Goal: Task Accomplishment & Management: Complete application form

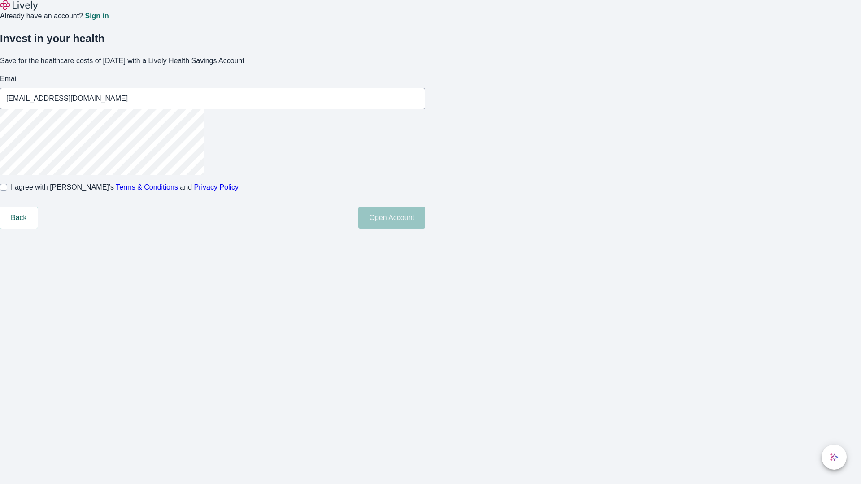
click at [7, 191] on input "I agree with Lively’s Terms & Conditions and Privacy Policy" at bounding box center [3, 187] width 7 height 7
checkbox input "true"
click at [425, 229] on button "Open Account" at bounding box center [391, 218] width 67 height 22
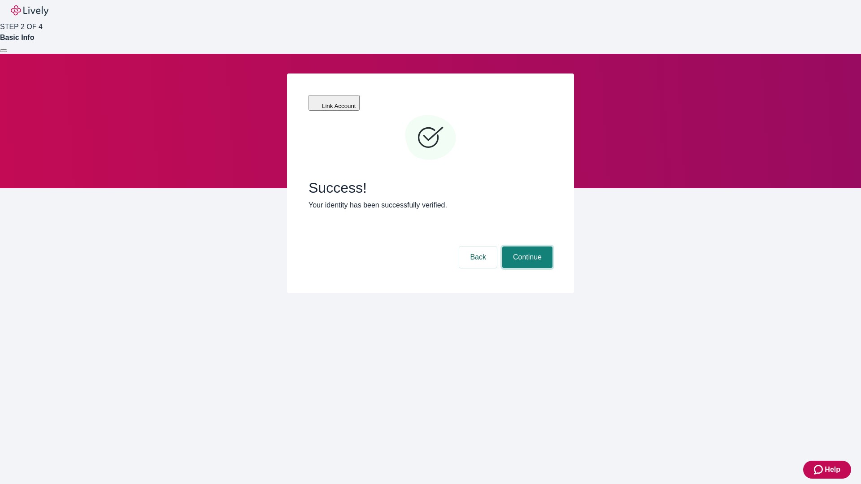
click at [526, 247] on button "Continue" at bounding box center [527, 258] width 50 height 22
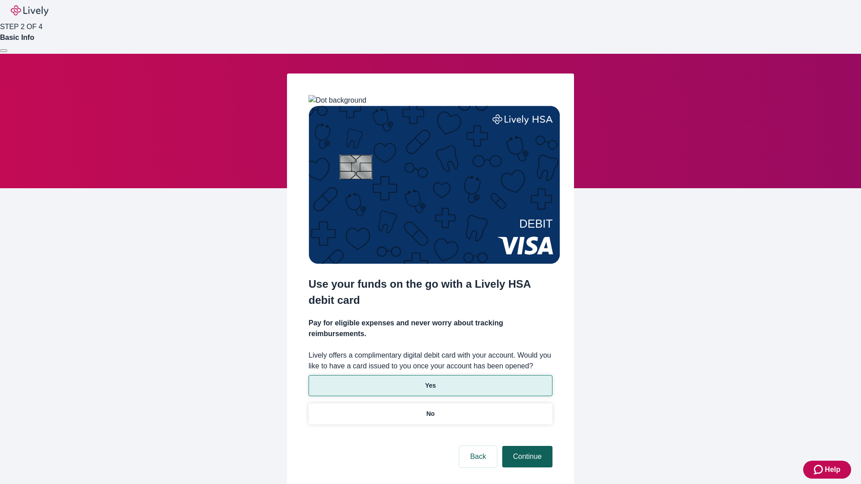
click at [430, 409] on p "No" at bounding box center [430, 413] width 9 height 9
click at [526, 446] on button "Continue" at bounding box center [527, 457] width 50 height 22
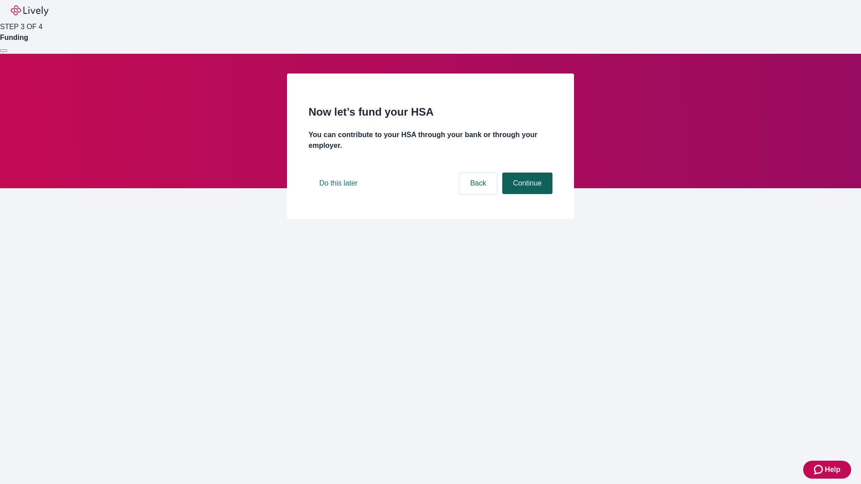
click at [526, 194] on button "Continue" at bounding box center [527, 184] width 50 height 22
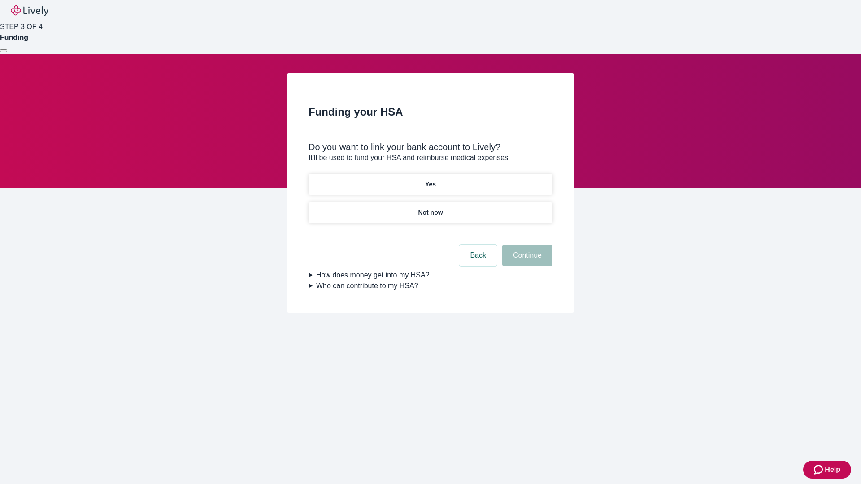
click at [430, 180] on p "Yes" at bounding box center [430, 184] width 11 height 9
click at [526, 245] on button "Continue" at bounding box center [527, 256] width 50 height 22
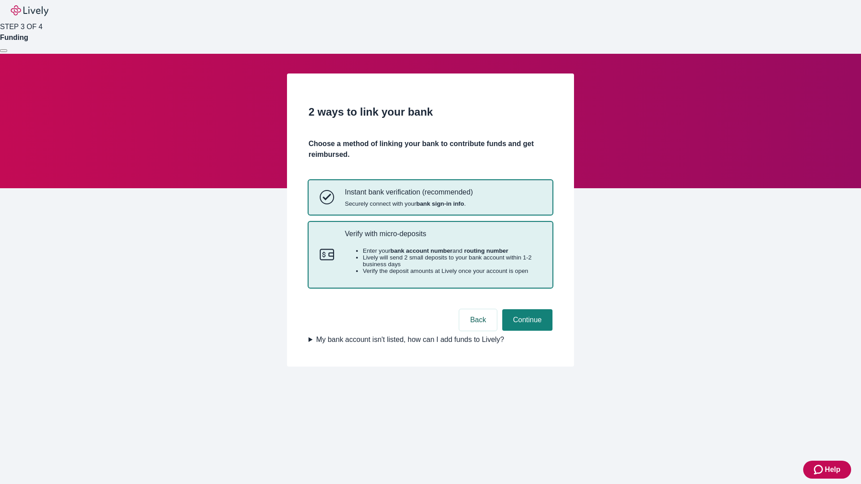
click at [443, 238] on p "Verify with micro-deposits" at bounding box center [443, 234] width 196 height 9
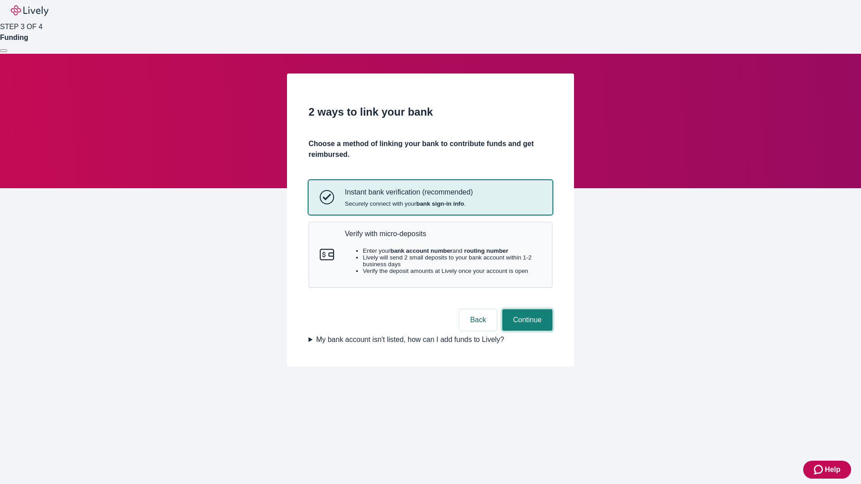
click at [526, 331] on button "Continue" at bounding box center [527, 320] width 50 height 22
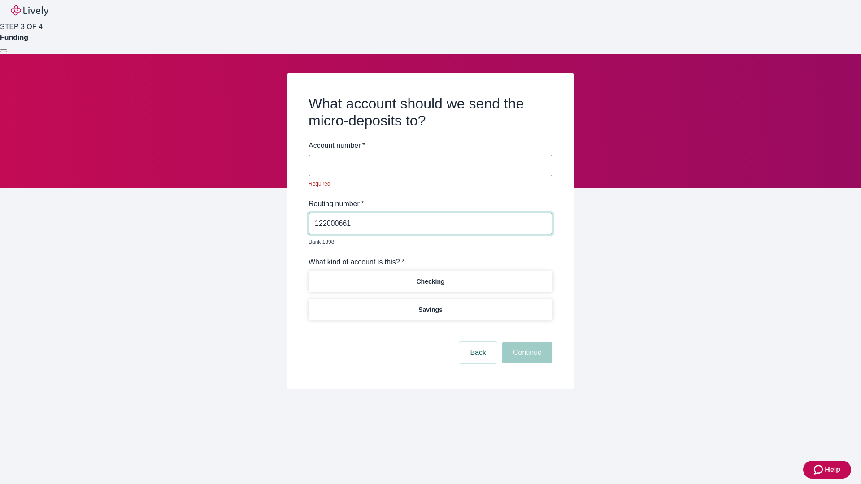
type input "122000661"
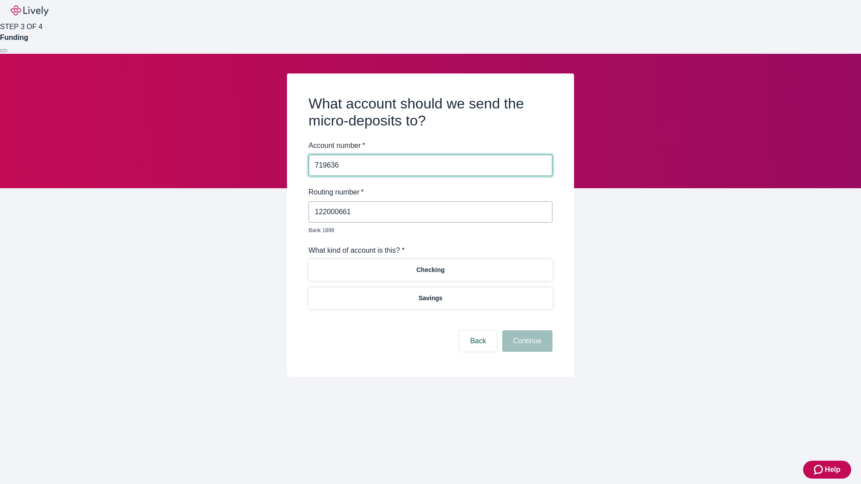
type input "719636"
click at [430, 265] on p "Checking" at bounding box center [430, 269] width 28 height 9
click at [526, 331] on button "Continue" at bounding box center [527, 342] width 50 height 22
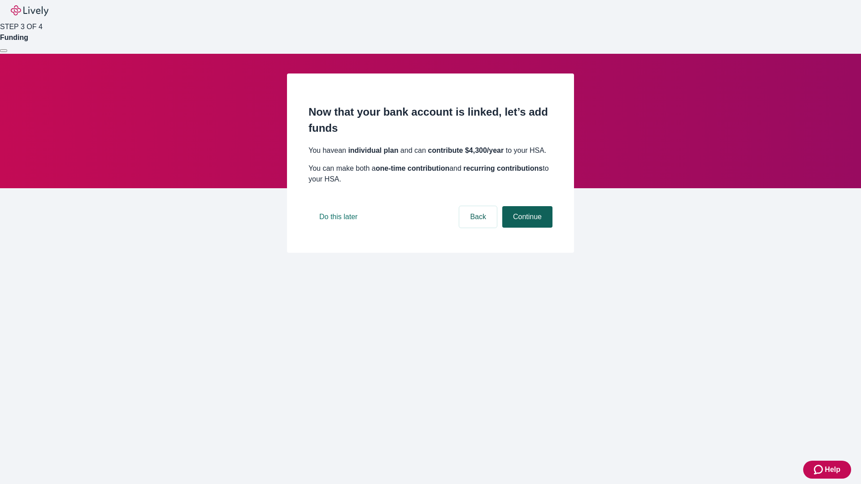
click at [526, 228] on button "Continue" at bounding box center [527, 217] width 50 height 22
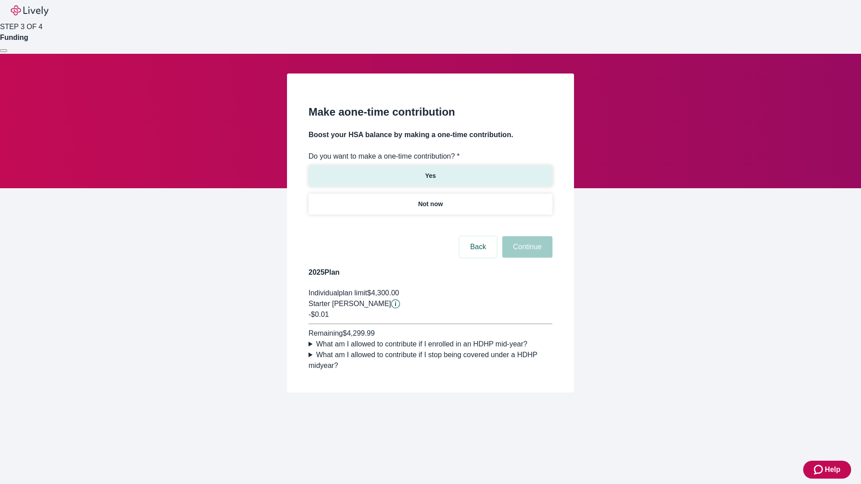
click at [430, 171] on p "Yes" at bounding box center [430, 175] width 11 height 9
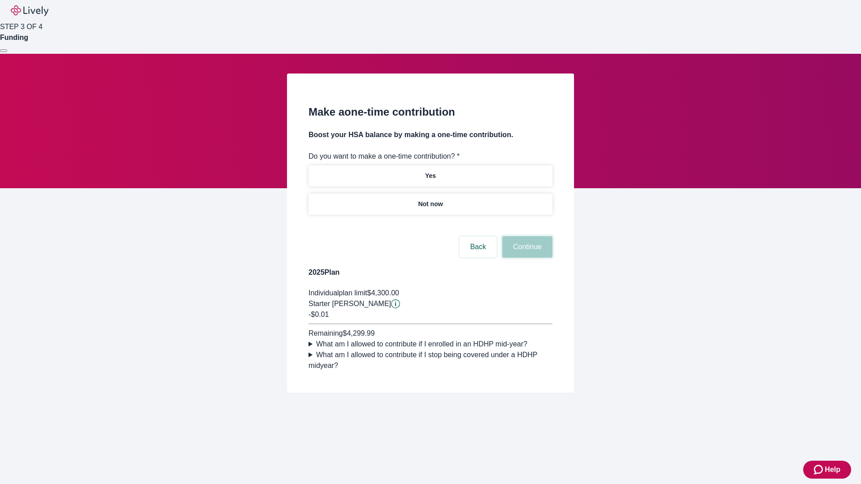
click at [526, 258] on button "Continue" at bounding box center [527, 247] width 50 height 22
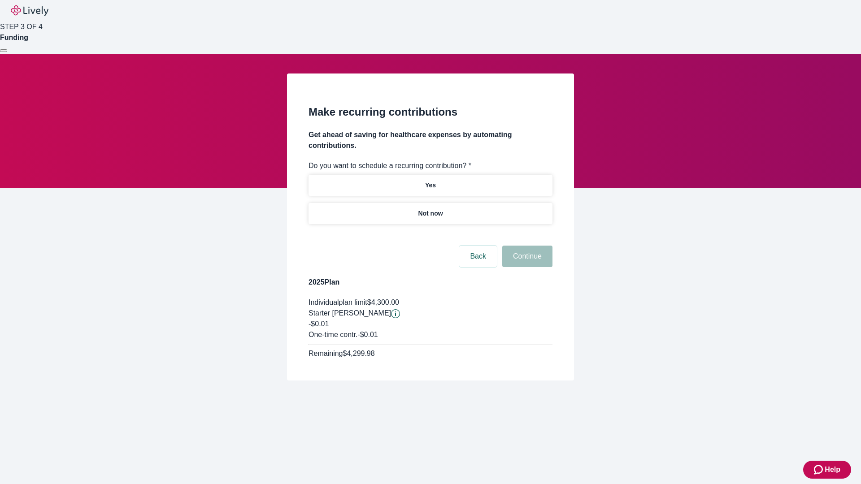
click at [430, 209] on p "Not now" at bounding box center [430, 213] width 25 height 9
click at [526, 246] on button "Continue" at bounding box center [527, 257] width 50 height 22
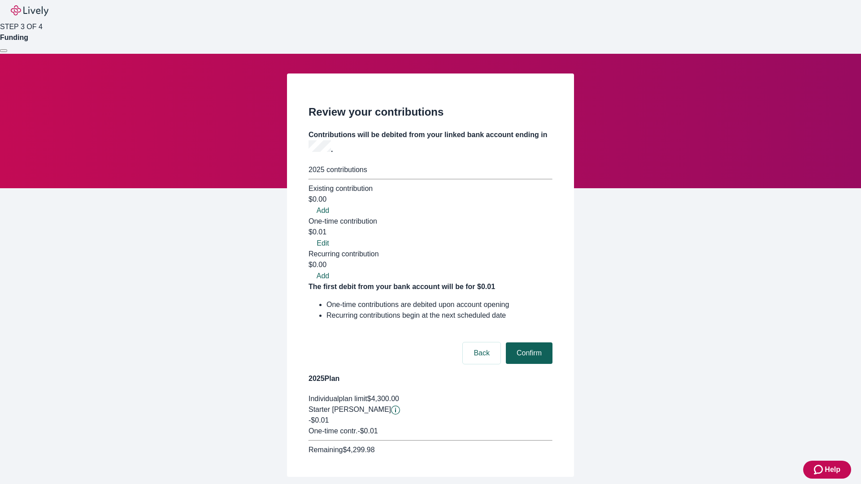
click at [528, 343] on button "Confirm" at bounding box center [529, 354] width 47 height 22
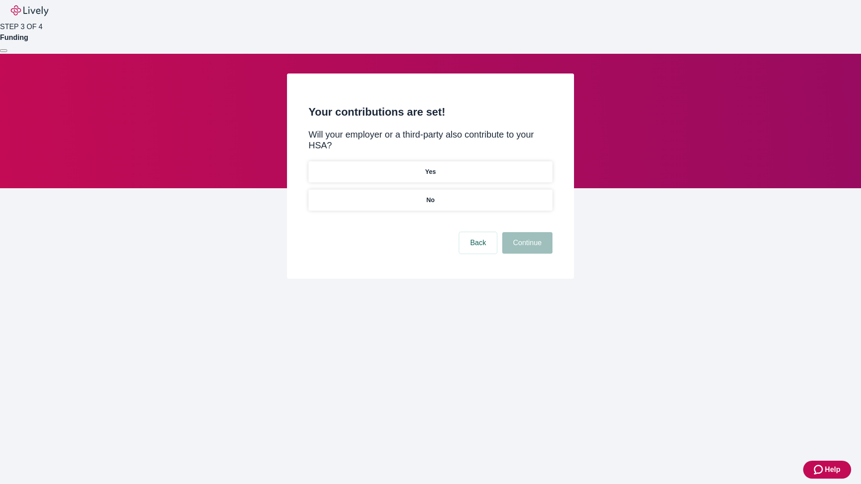
click at [430, 196] on p "No" at bounding box center [430, 200] width 9 height 9
click at [526, 232] on button "Continue" at bounding box center [527, 243] width 50 height 22
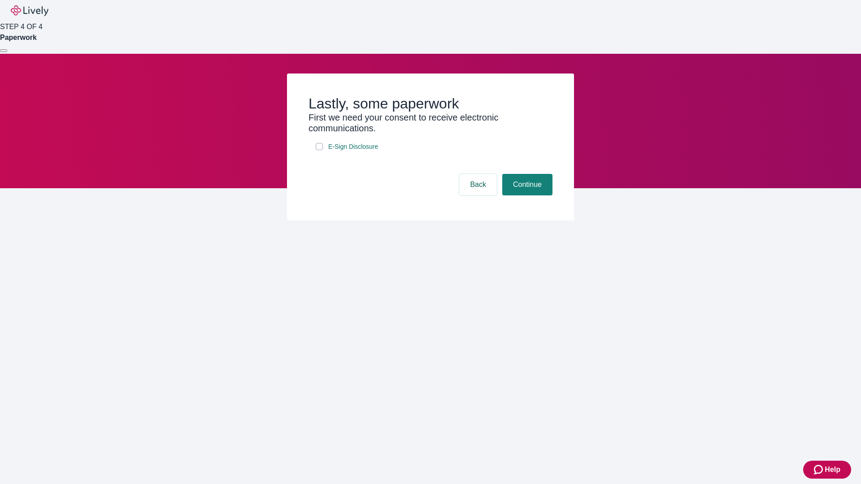
click at [319, 150] on input "E-Sign Disclosure" at bounding box center [319, 146] width 7 height 7
checkbox input "true"
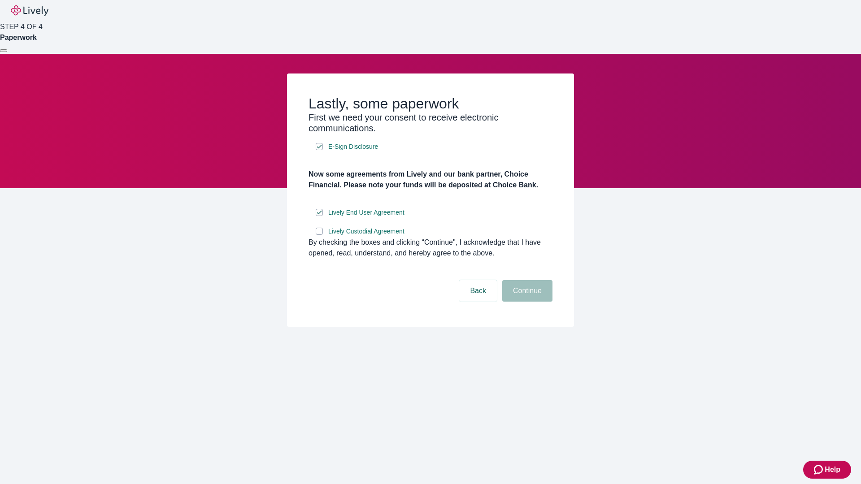
click at [319, 235] on input "Lively Custodial Agreement" at bounding box center [319, 231] width 7 height 7
checkbox input "true"
click at [526, 302] on button "Continue" at bounding box center [527, 291] width 50 height 22
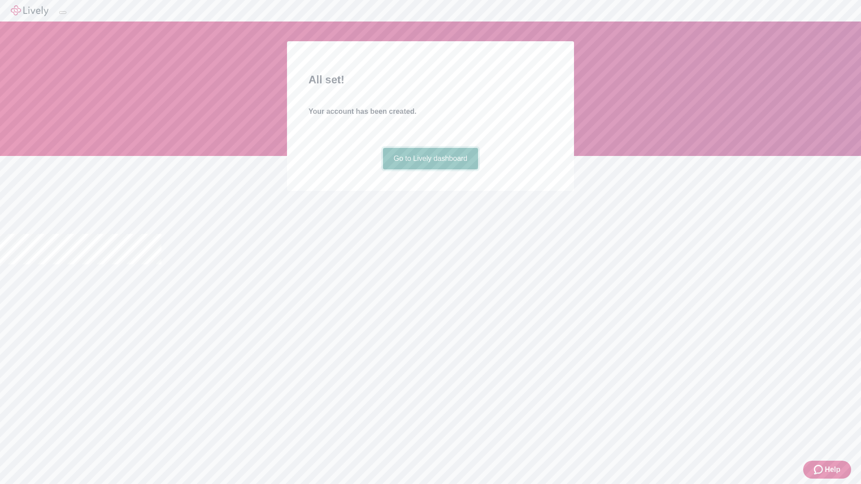
click at [430, 170] on link "Go to Lively dashboard" at bounding box center [431, 159] width 96 height 22
